Goal: Information Seeking & Learning: Find specific fact

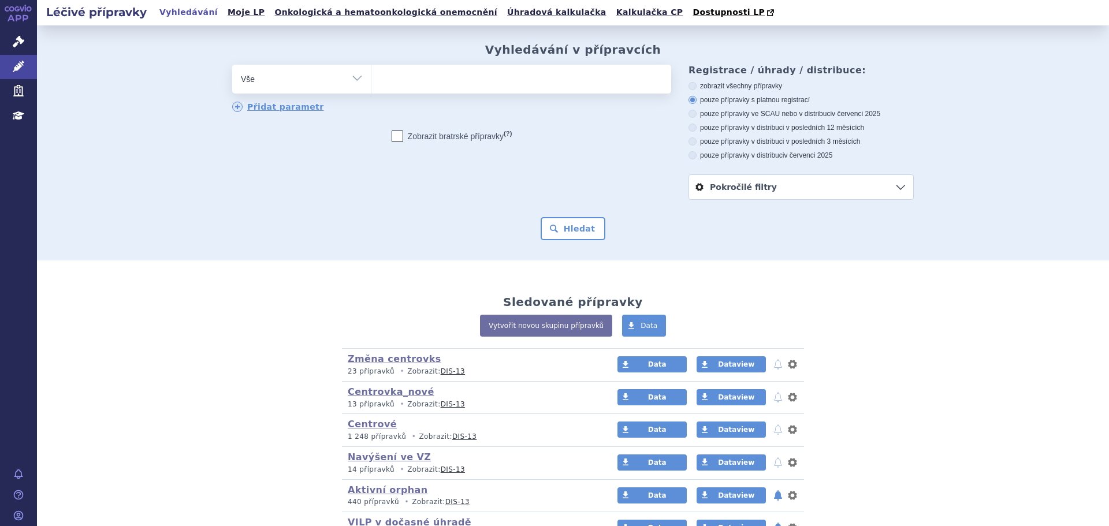
click at [409, 91] on span at bounding box center [521, 79] width 300 height 29
click at [371, 91] on select at bounding box center [371, 78] width 1 height 29
click at [422, 77] on ul at bounding box center [521, 77] width 300 height 24
click at [371, 77] on select at bounding box center [371, 78] width 1 height 29
type input "XY"
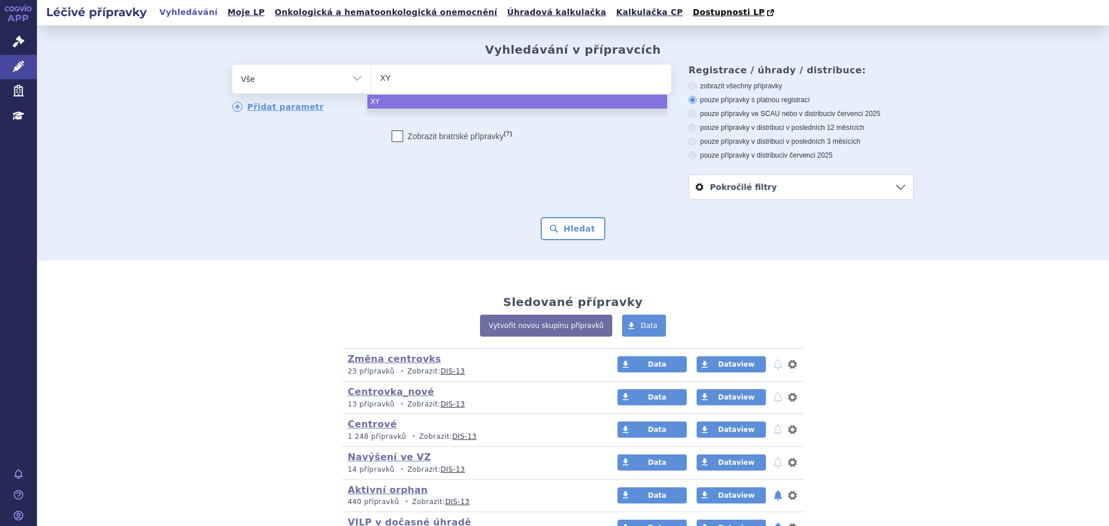
type input "XYR"
type input "XYRE"
type input "[MEDICAL_DATA]"
select select "[MEDICAL_DATA]"
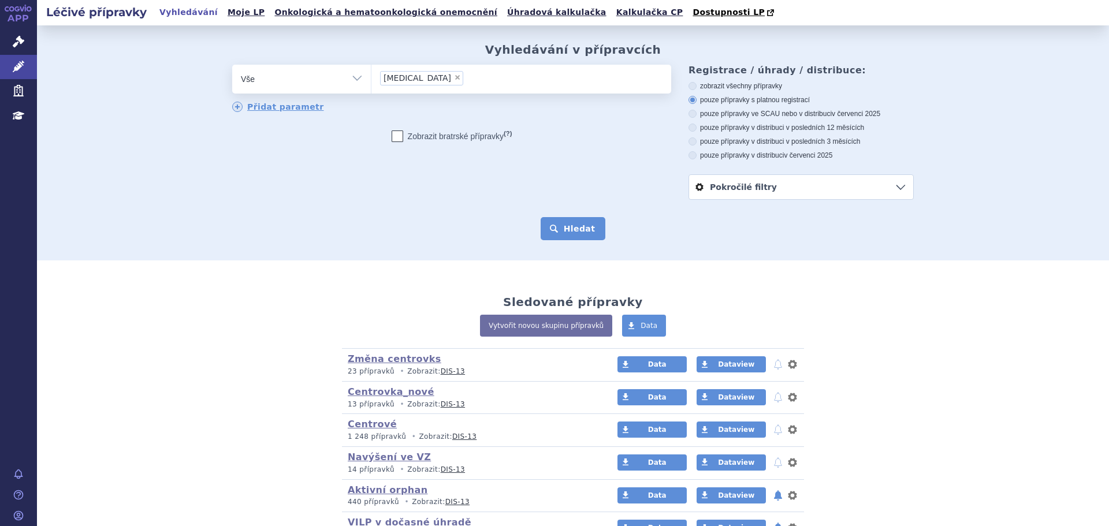
click at [569, 221] on button "Hledat" at bounding box center [573, 228] width 65 height 23
